Goal: Check status: Check status

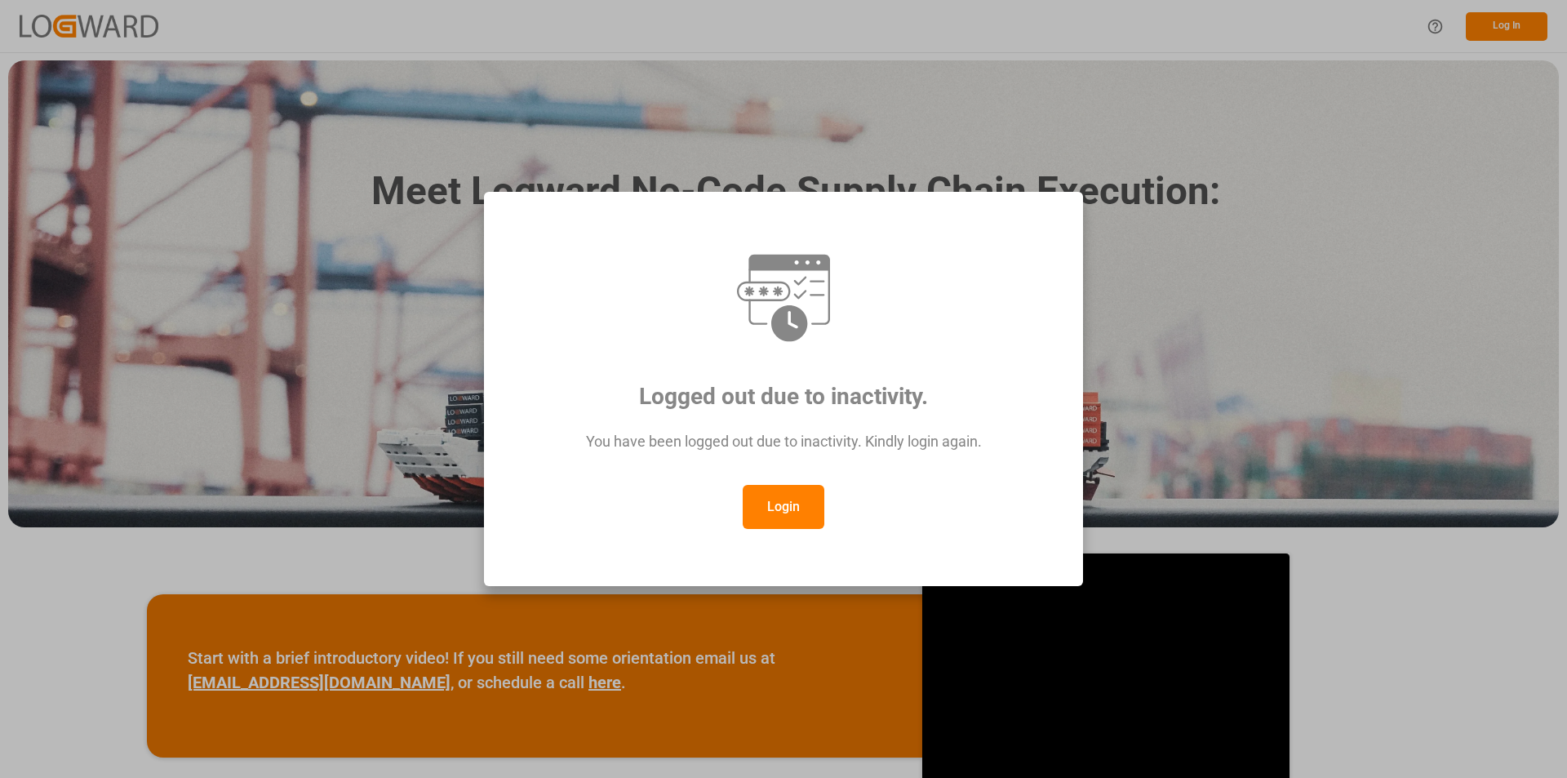
click at [781, 516] on button "Login" at bounding box center [784, 507] width 82 height 44
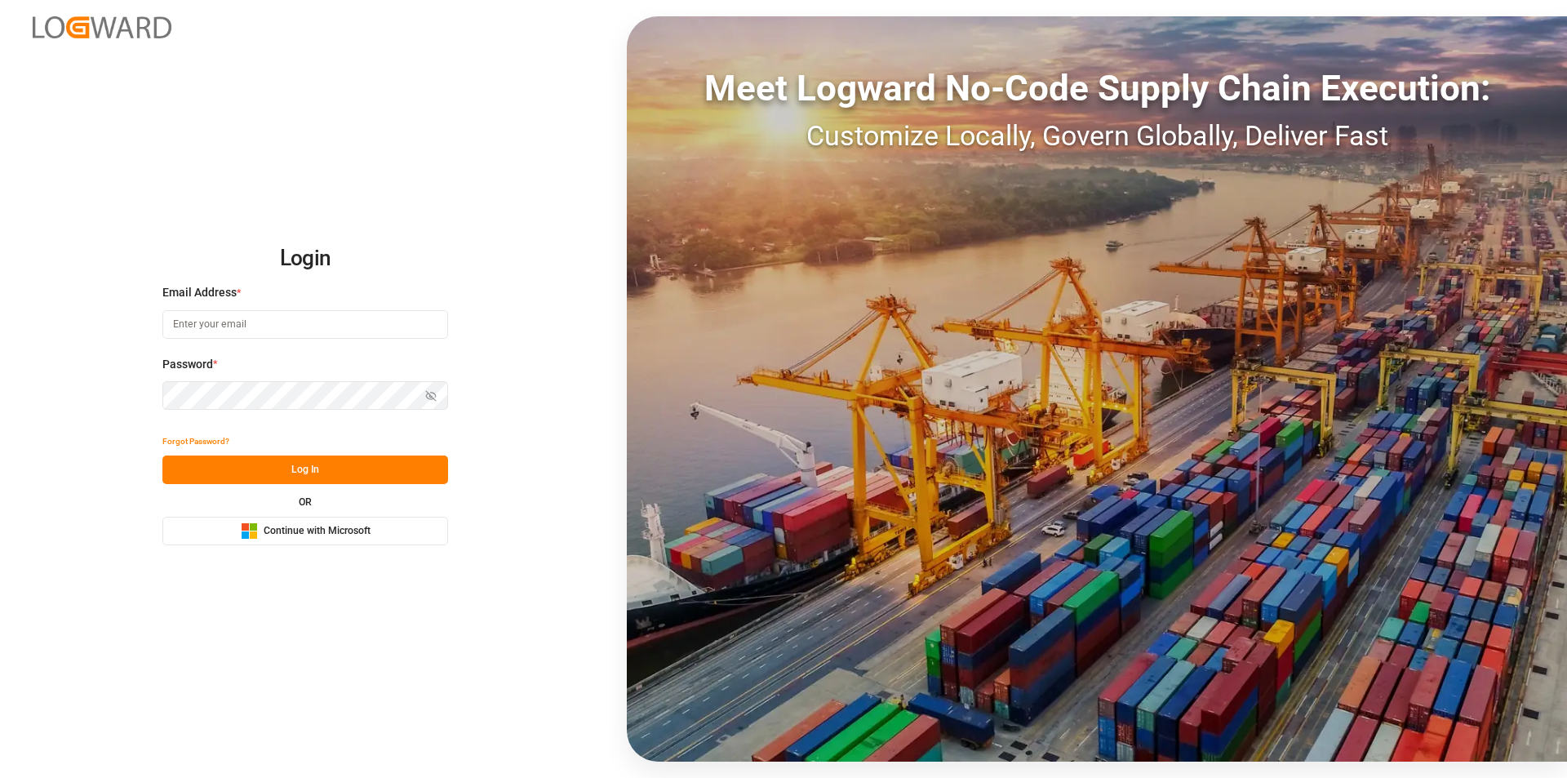
click at [233, 322] on input at bounding box center [305, 324] width 286 height 29
type input "[EMAIL_ADDRESS][DOMAIN_NAME]"
click at [290, 473] on button "Log In" at bounding box center [305, 470] width 286 height 29
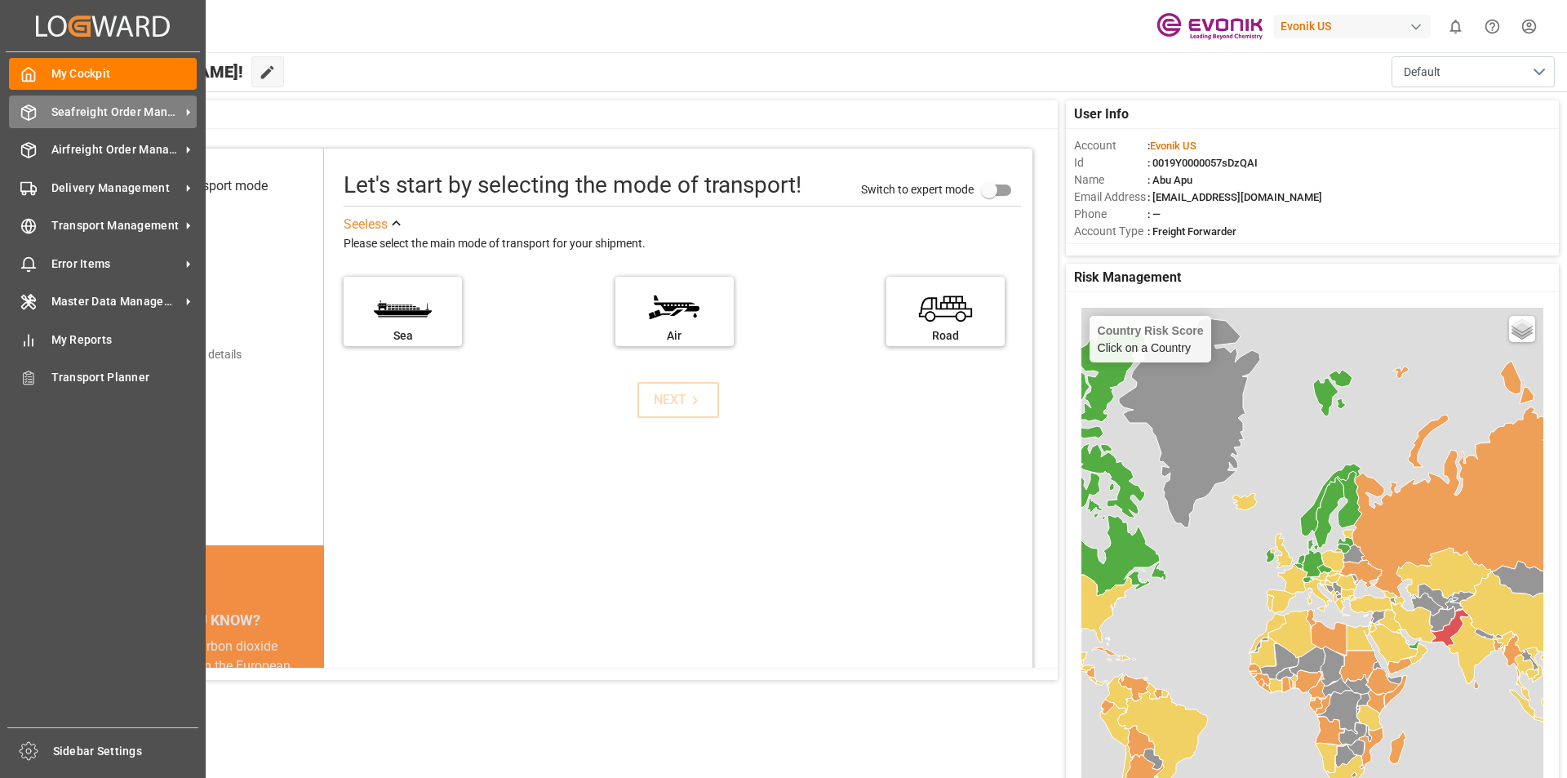
click at [81, 104] on span "Seafreight Order Management" at bounding box center [115, 112] width 129 height 17
click at [64, 113] on span "Seafreight Order Management" at bounding box center [115, 112] width 129 height 17
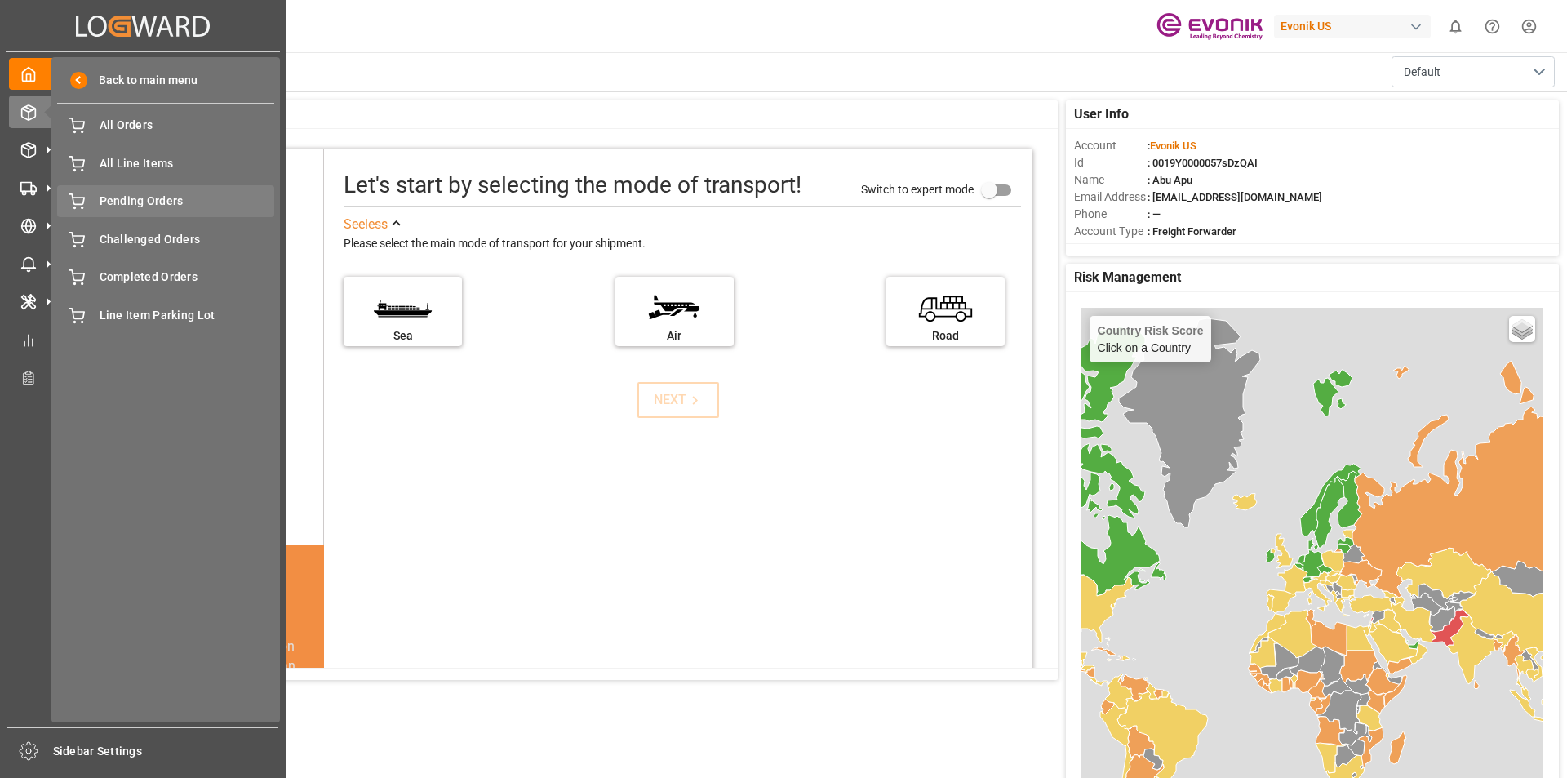
click at [118, 202] on span "Pending Orders" at bounding box center [188, 201] width 176 height 17
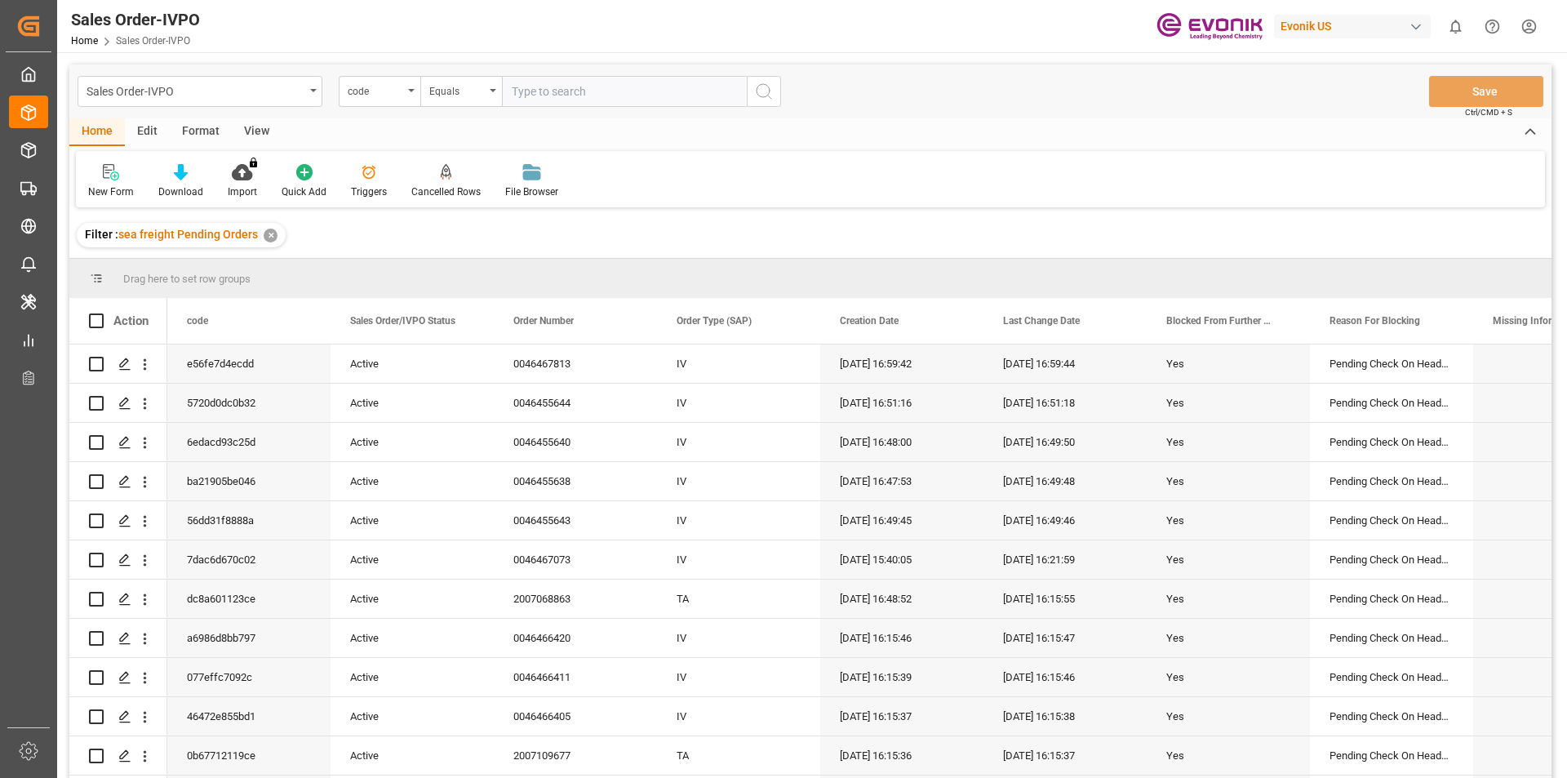
click at [245, 136] on div "View" at bounding box center [257, 132] width 50 height 28
click at [176, 184] on div "Standard Templates" at bounding box center [185, 191] width 82 height 15
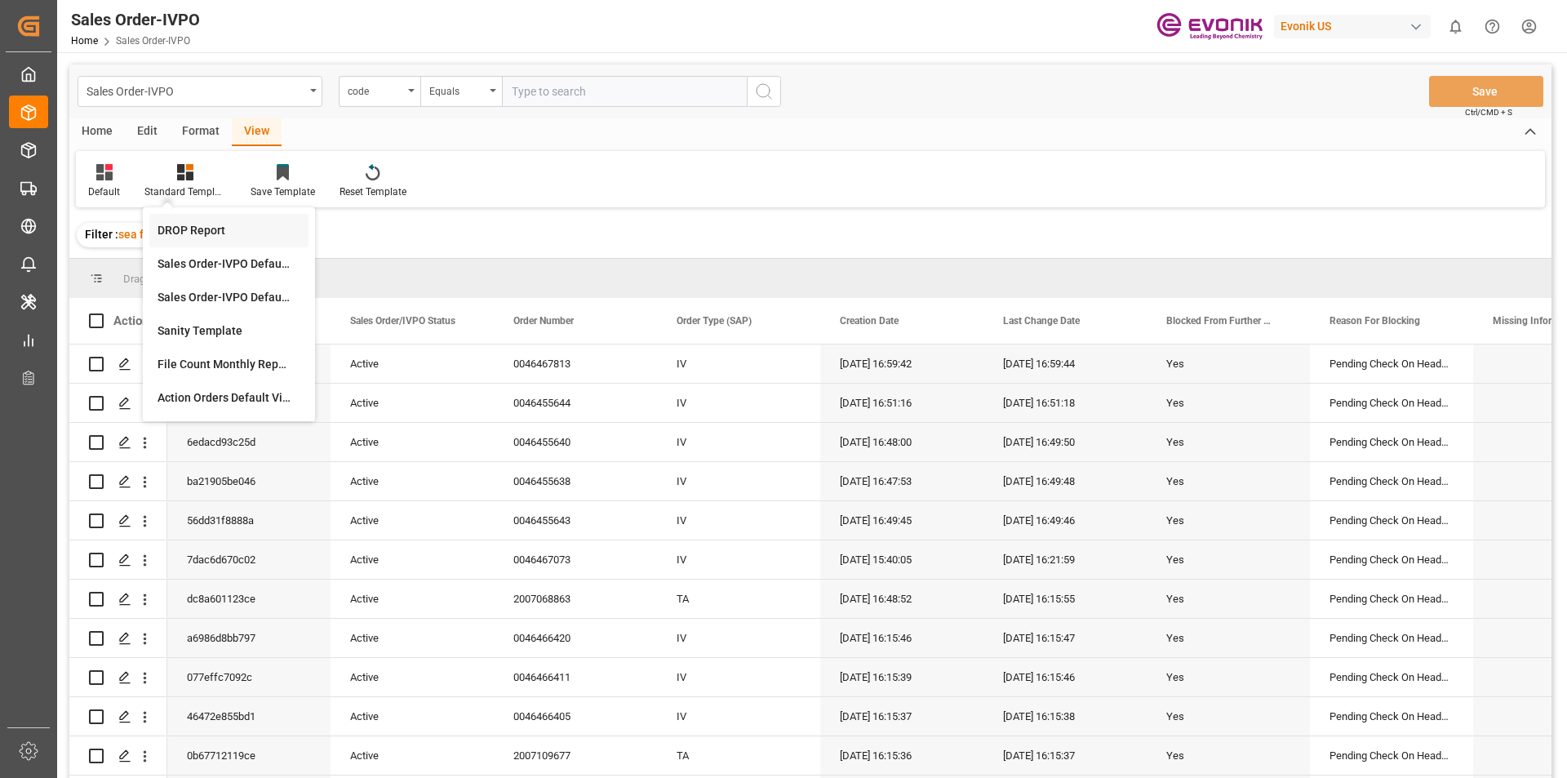
click at [207, 232] on div "DROP Report" at bounding box center [229, 230] width 143 height 17
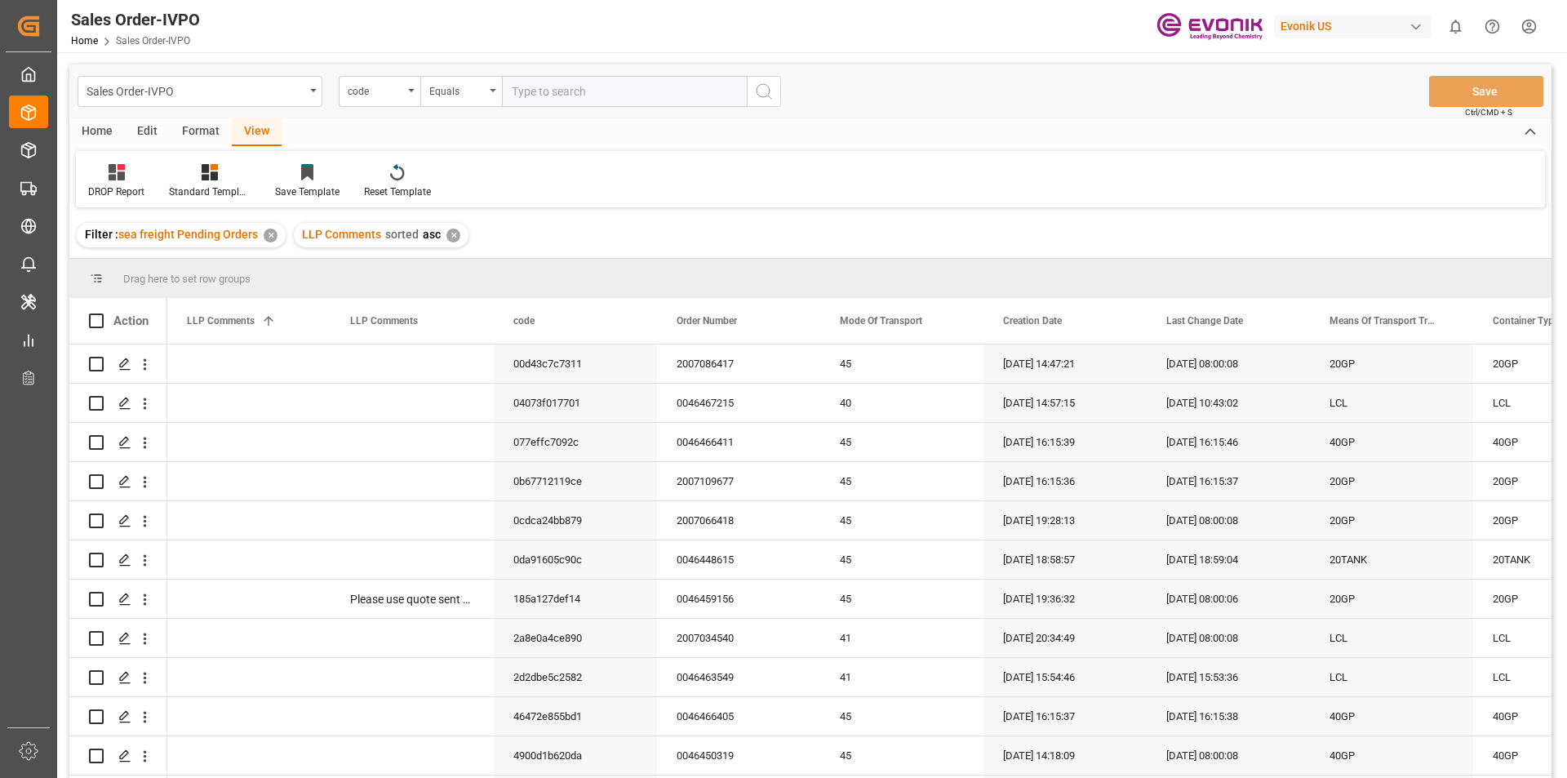
click at [104, 132] on div "Home" at bounding box center [97, 132] width 56 height 28
